Goal: Register for event/course

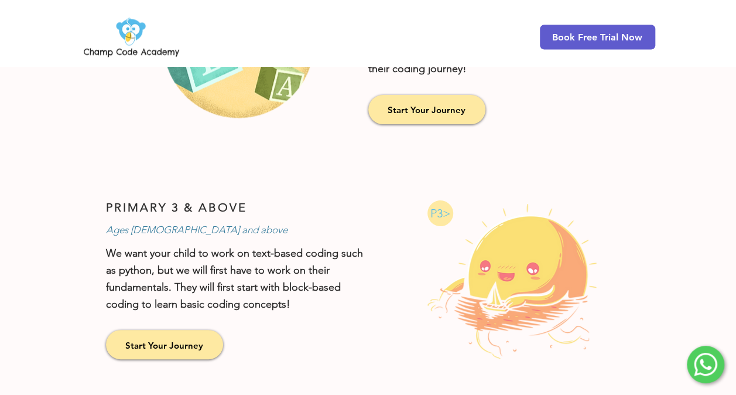
scroll to position [800, 0]
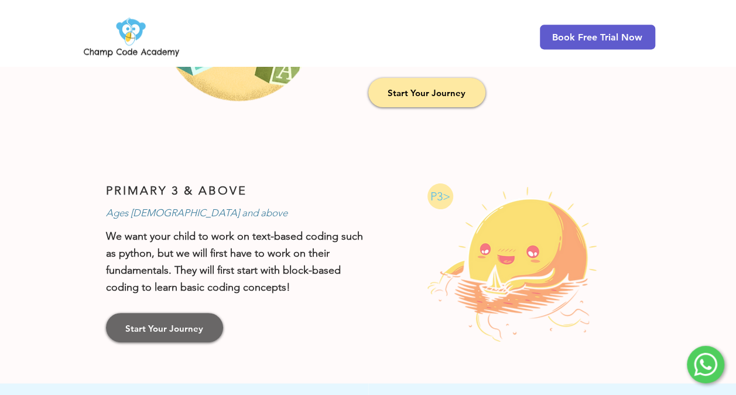
click at [178, 332] on link "Start Your Journey" at bounding box center [164, 327] width 117 height 29
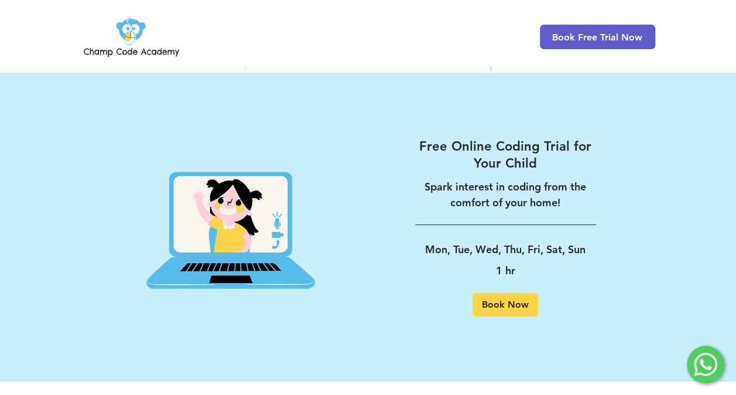
scroll to position [2245, 0]
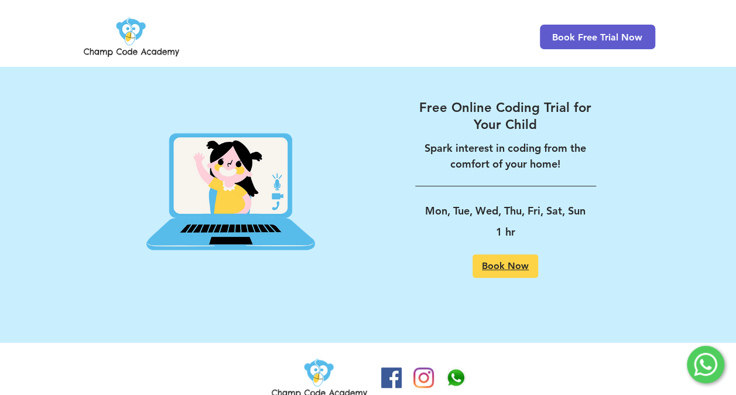
click at [511, 261] on span "Book Now" at bounding box center [505, 265] width 47 height 9
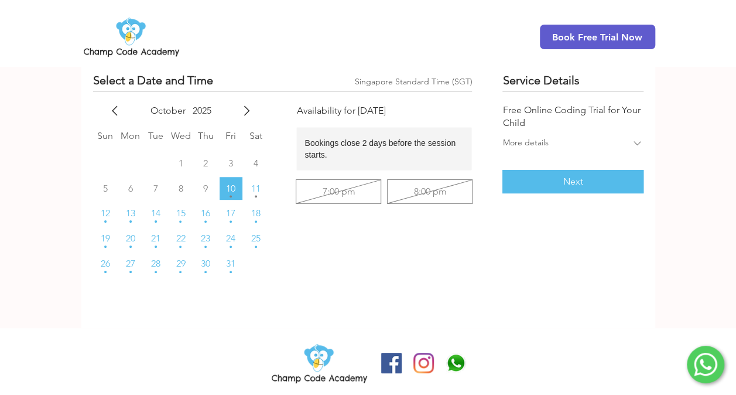
scroll to position [140, 0]
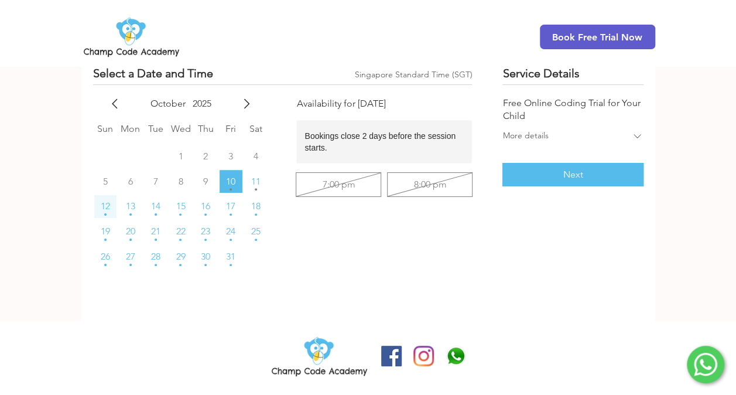
click at [104, 206] on span "12" at bounding box center [105, 205] width 9 height 9
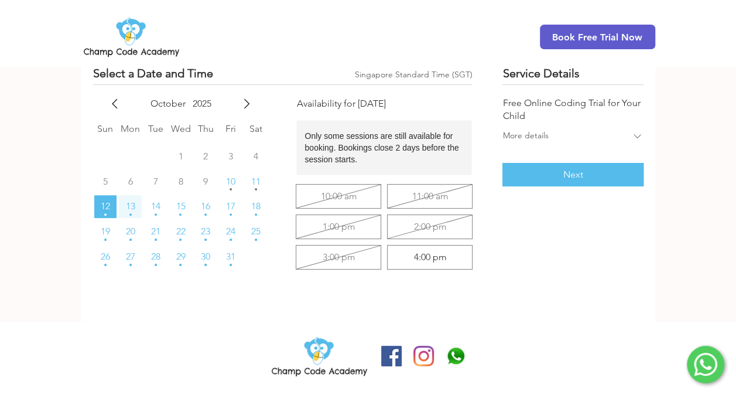
click at [131, 207] on span "13" at bounding box center [130, 205] width 9 height 9
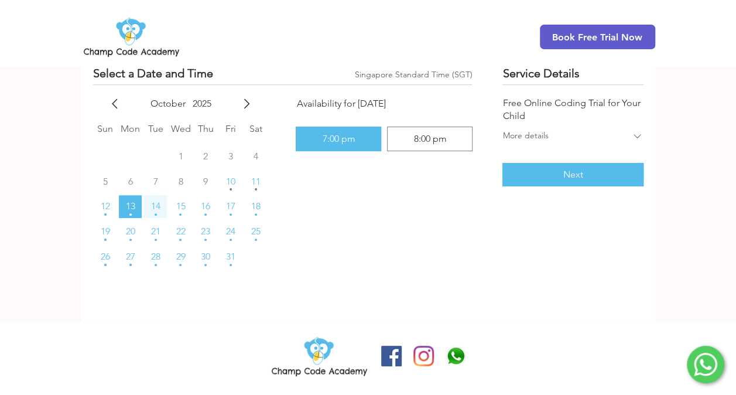
click at [156, 207] on span "14" at bounding box center [155, 205] width 9 height 9
click at [183, 206] on span "15" at bounding box center [180, 205] width 9 height 9
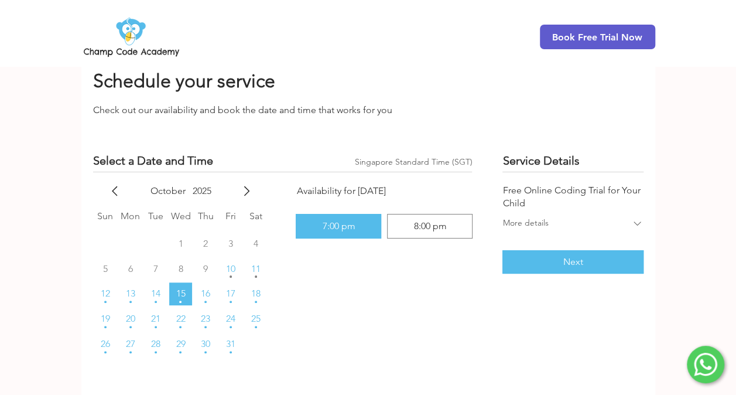
scroll to position [0, 0]
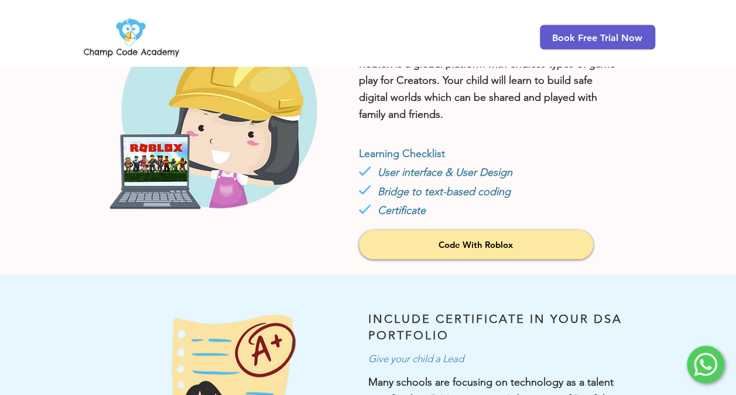
scroll to position [1230, 0]
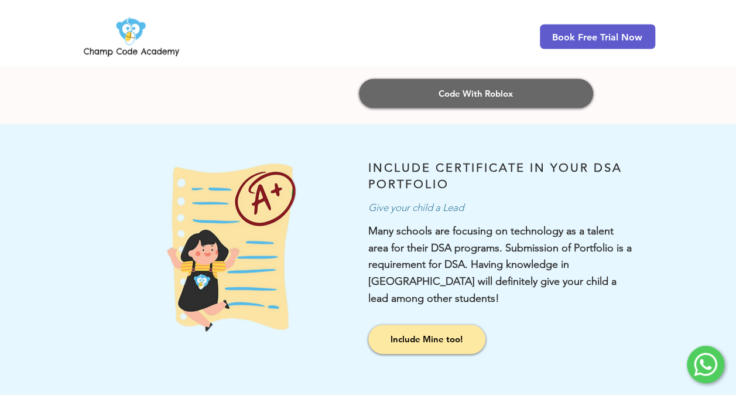
click at [490, 97] on link "Code With Roblox" at bounding box center [476, 93] width 234 height 29
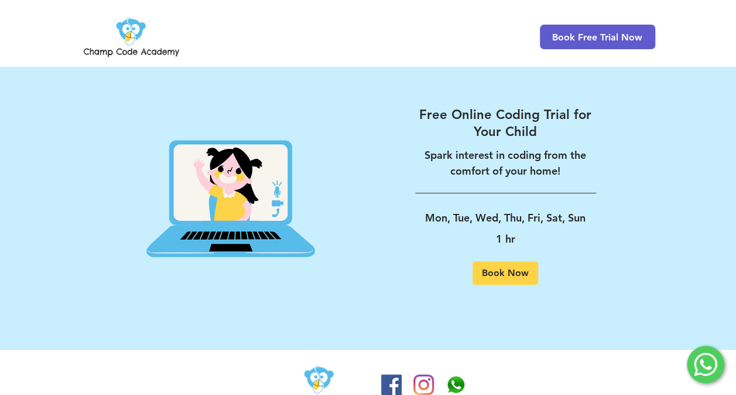
scroll to position [2245, 0]
